Goal: Task Accomplishment & Management: Manage account settings

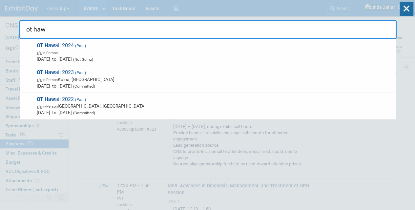
drag, startPoint x: 46, startPoint y: 28, endPoint x: 0, endPoint y: 26, distance: 46.4
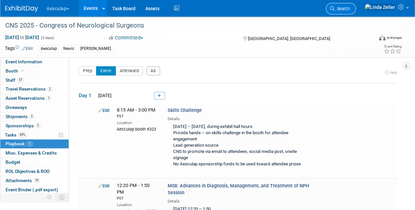
click at [350, 7] on span "Search" at bounding box center [342, 8] width 15 height 5
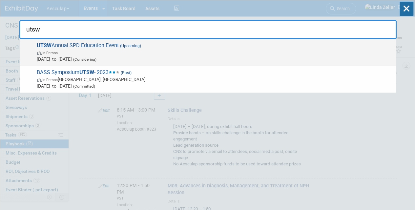
type input "utsw"
click at [69, 53] on span "In-Person" at bounding box center [215, 52] width 356 height 7
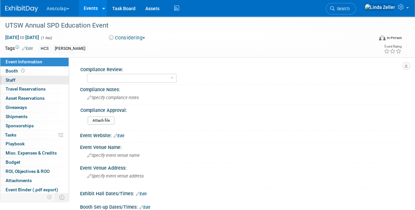
click at [16, 79] on link "0 Staff 0" at bounding box center [34, 80] width 68 height 9
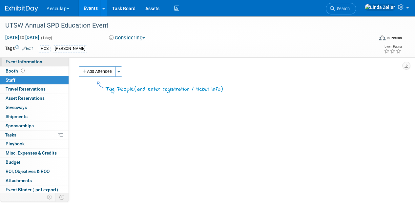
click at [11, 62] on span "Event Information" at bounding box center [24, 61] width 37 height 5
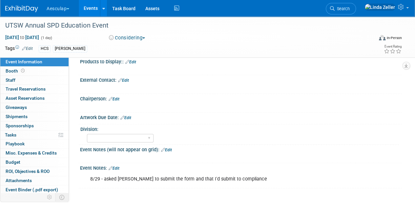
scroll to position [270, 0]
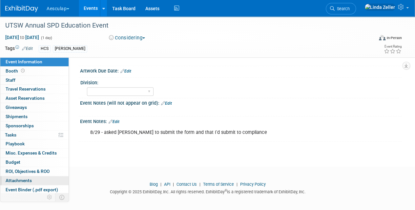
click at [21, 178] on span "Attachments 0" at bounding box center [19, 180] width 26 height 5
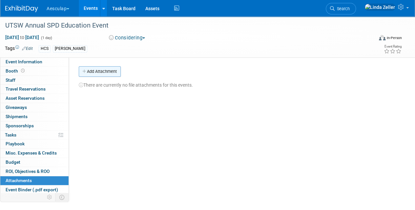
click at [118, 73] on button "Add Attachment" at bounding box center [100, 71] width 42 height 11
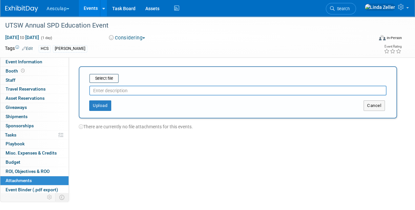
click at [119, 90] on input "text" at bounding box center [237, 91] width 297 height 10
type input "event request"
click at [94, 76] on input "file" at bounding box center [79, 79] width 78 height 8
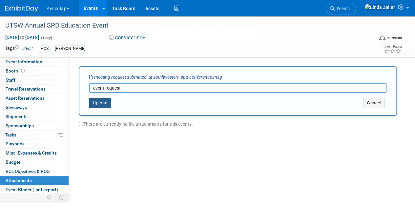
click at [96, 102] on button "Upload" at bounding box center [100, 103] width 22 height 11
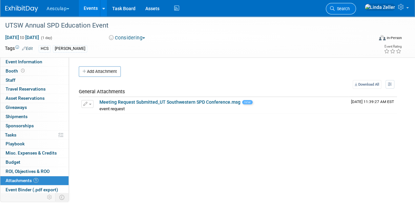
click at [356, 12] on link "Search" at bounding box center [341, 8] width 30 height 11
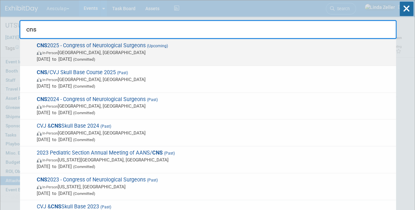
type input "cns"
click at [62, 52] on span "In-Person Los Angeles, CA" at bounding box center [215, 52] width 356 height 7
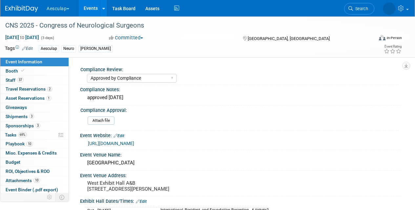
select select "Approved by Compliance"
select select "Neuro"
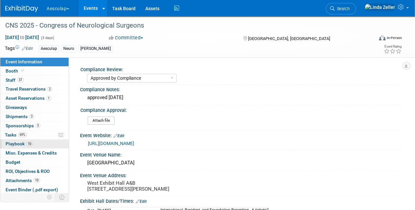
click at [11, 141] on span "Playbook 10" at bounding box center [19, 143] width 27 height 5
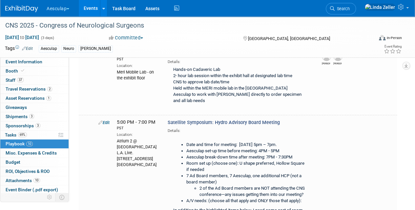
scroll to position [230, 0]
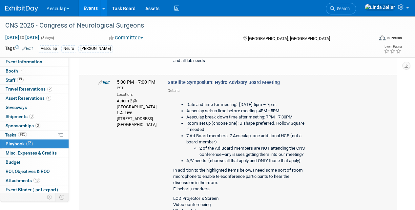
drag, startPoint x: 214, startPoint y: 78, endPoint x: 279, endPoint y: 78, distance: 65.3
drag, startPoint x: 279, startPoint y: 78, endPoint x: 236, endPoint y: 81, distance: 43.4
copy span "Hydro Advisory Board Meeting"
click at [7, 131] on link "69% Tasks 69%" at bounding box center [34, 135] width 68 height 9
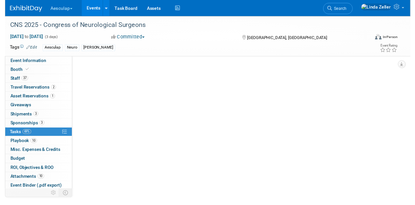
scroll to position [0, 0]
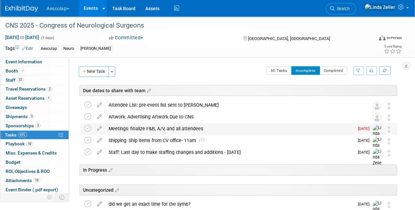
click at [144, 128] on div "Meetings: finalize F&B, A/V, and all attendees" at bounding box center [229, 128] width 249 height 11
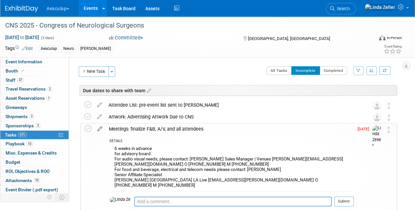
click at [99, 129] on icon at bounding box center [99, 127] width 11 height 8
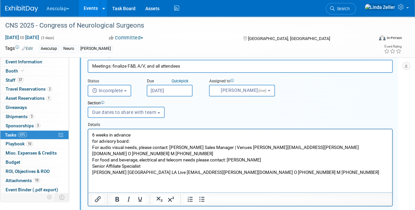
scroll to position [125, 0]
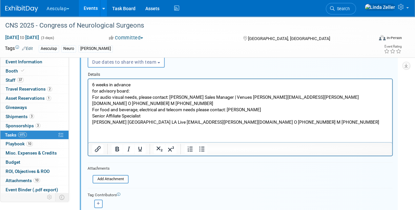
click at [92, 85] on p "6 weeks in advance for advisory board: For audio visual needs, please contact: …" at bounding box center [240, 103] width 296 height 44
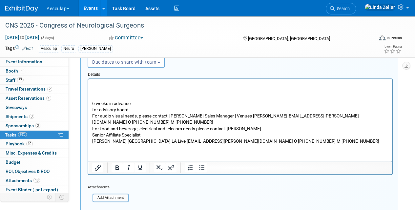
click at [92, 85] on p "Rich Text Area. Press ALT-0 for help." at bounding box center [240, 84] width 296 height 6
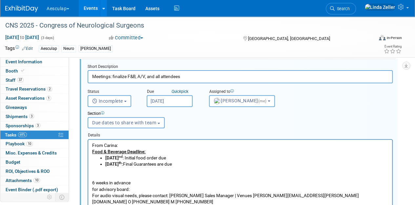
scroll to position [59, 0]
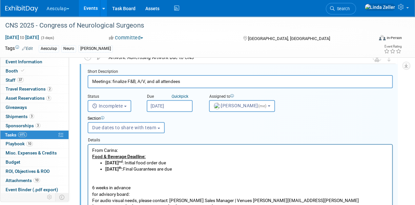
click at [159, 103] on input "[DATE]" at bounding box center [170, 106] width 46 height 12
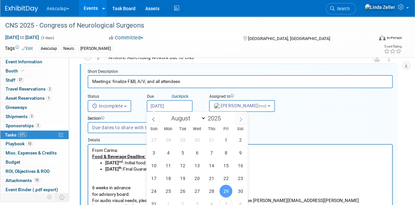
click at [240, 118] on icon at bounding box center [241, 119] width 5 height 5
select select "8"
click at [211, 164] on span "18" at bounding box center [211, 165] width 13 height 13
type input "[DATE]"
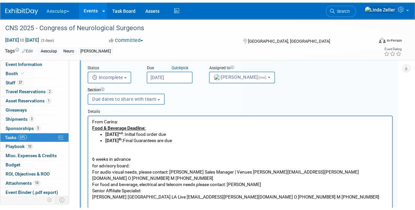
scroll to position [191, 0]
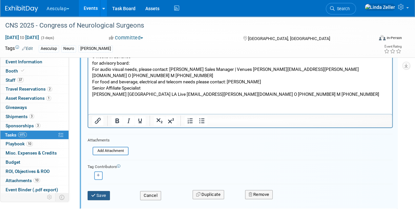
click at [97, 194] on button "Save" at bounding box center [99, 195] width 22 height 9
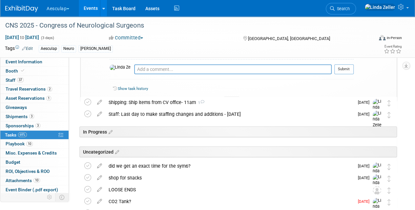
scroll to position [125, 0]
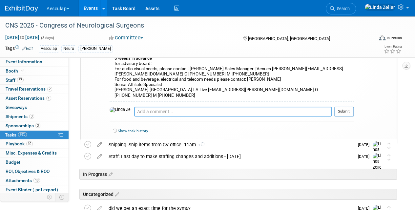
click at [135, 107] on textarea at bounding box center [233, 112] width 198 height 10
paste textarea "To view our catering menus, please click the following link - JW L.A. LIVE BANQ…"
type textarea "To view our catering menus, please click the following link - JW L.A. LIVE BANQ…"
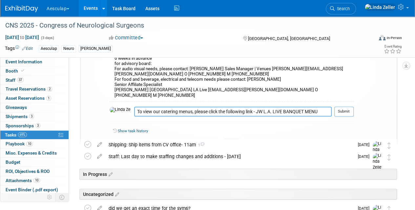
drag, startPoint x: 251, startPoint y: 108, endPoint x: 83, endPoint y: 112, distance: 168.2
click at [83, 112] on div "Meetings: finalize F&B, A/V, and all attendees DETAILS From Carina: Food & Beve…" at bounding box center [238, 71] width 317 height 147
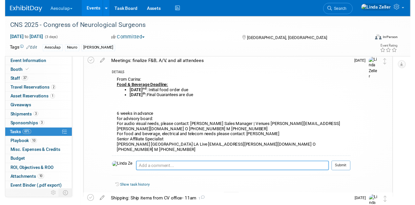
scroll to position [27, 0]
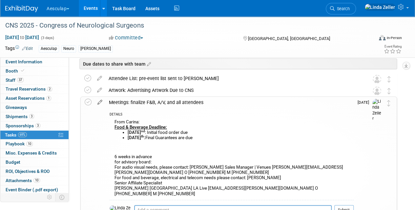
click at [99, 101] on icon at bounding box center [99, 101] width 11 height 8
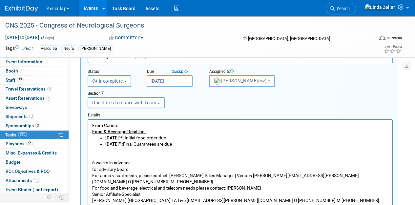
scroll to position [92, 0]
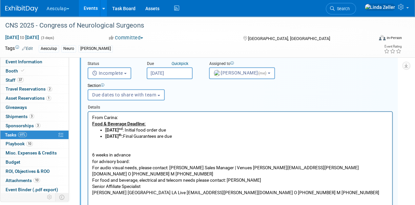
click at [95, 145] on p "6 weeks in advance for advisory board: For audio visual needs, please contact: …" at bounding box center [240, 167] width 296 height 56
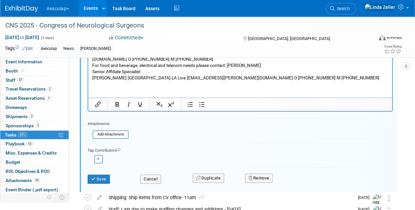
scroll to position [224, 0]
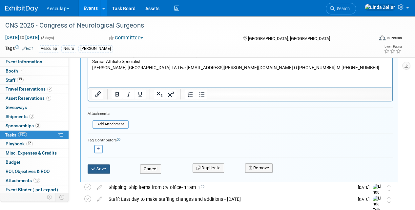
click at [97, 169] on button "Save" at bounding box center [99, 168] width 22 height 9
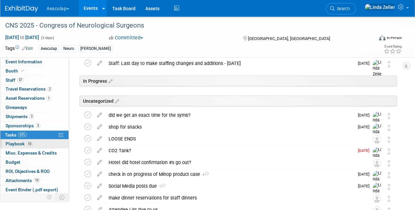
click at [20, 141] on span "Playbook 10" at bounding box center [19, 143] width 27 height 5
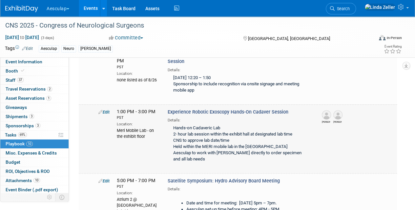
scroll to position [230, 0]
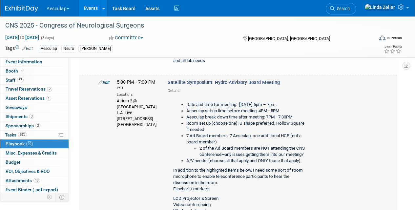
click at [107, 80] on link "Edit" at bounding box center [104, 82] width 11 height 5
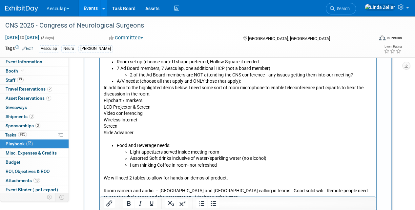
scroll to position [491, 0]
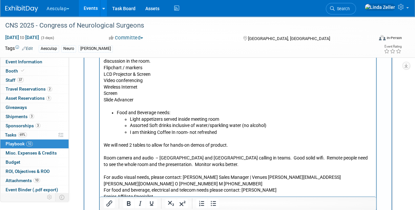
click at [108, 137] on p "We will need 2 tables to allow for hands-on demos of product. Room camera and a…" at bounding box center [238, 174] width 269 height 77
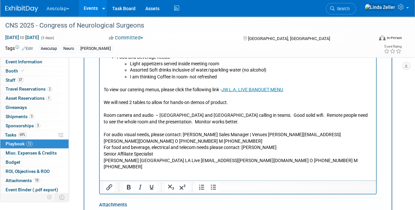
scroll to position [557, 0]
